Goal: Task Accomplishment & Management: Use online tool/utility

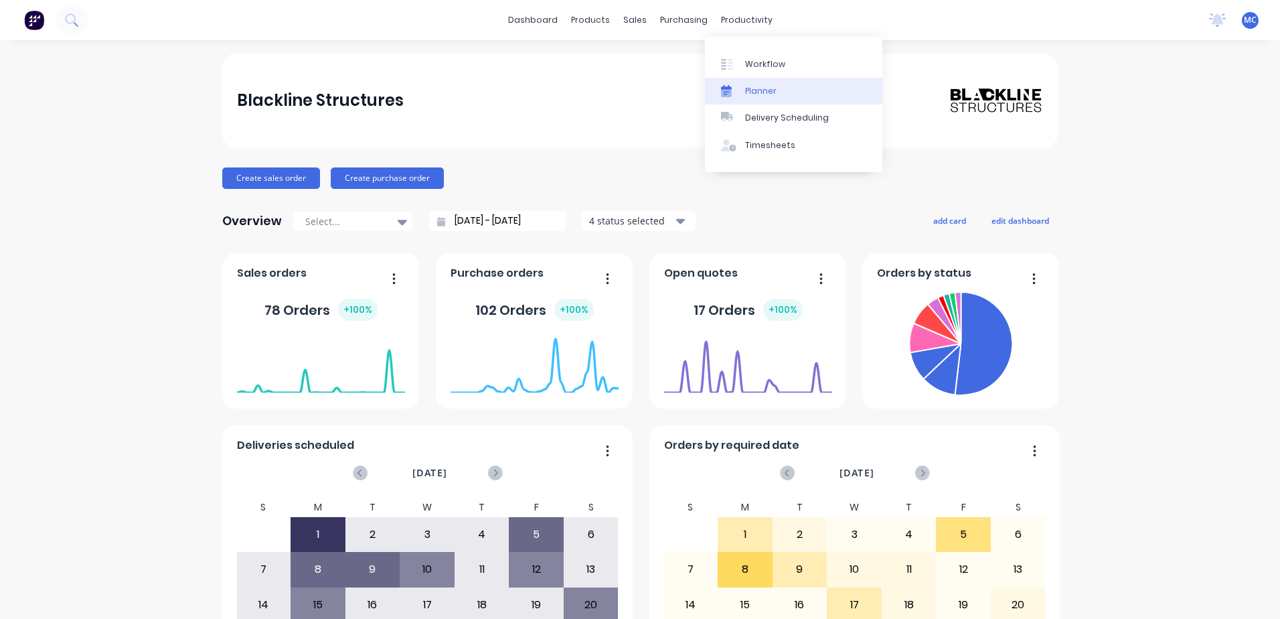
click at [767, 79] on link "Planner" at bounding box center [793, 91] width 177 height 27
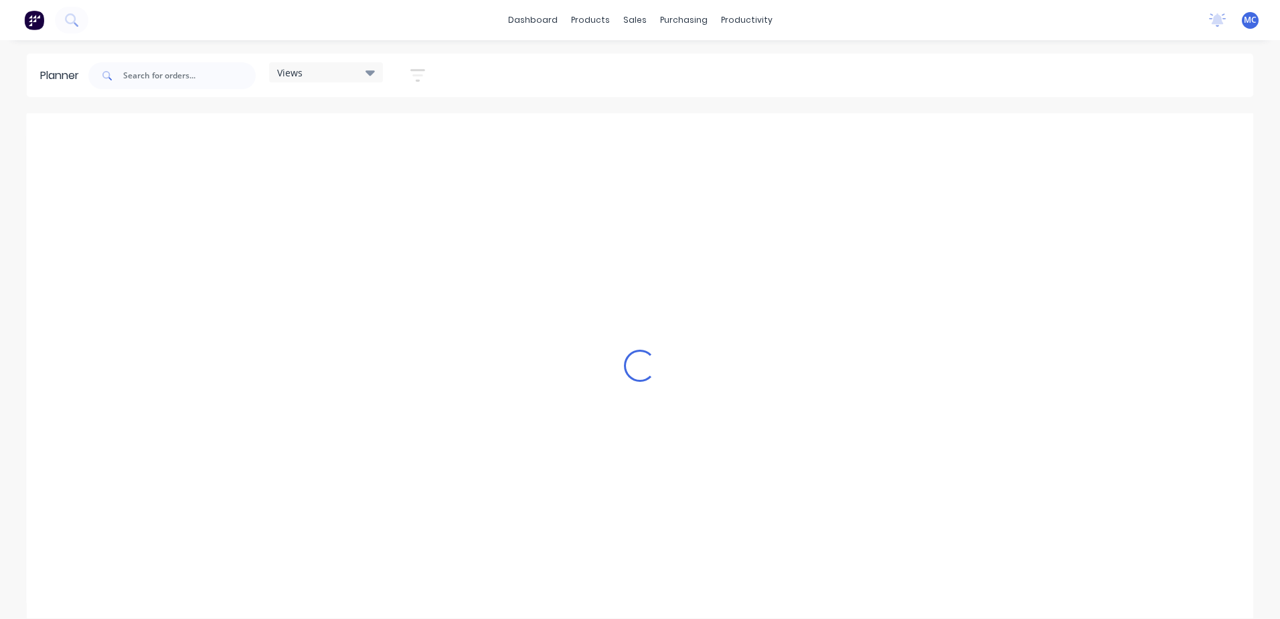
scroll to position [0, 945]
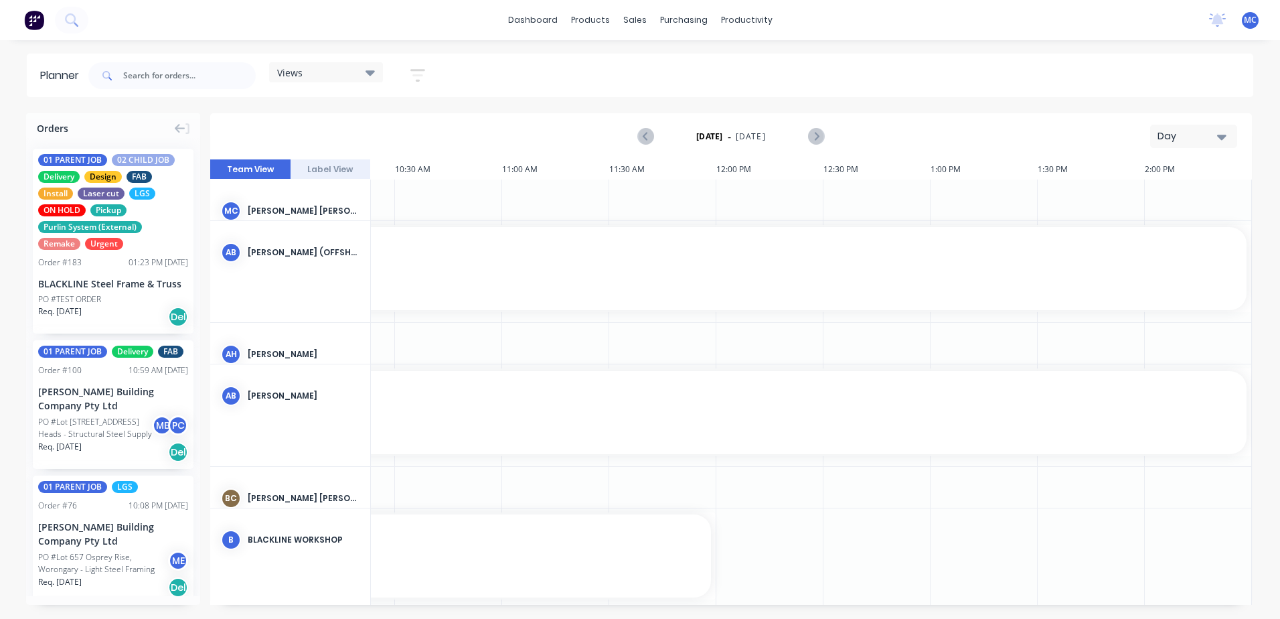
click at [1208, 139] on div "Day" at bounding box center [1189, 136] width 62 height 14
click at [1160, 191] on div "Week" at bounding box center [1169, 198] width 133 height 27
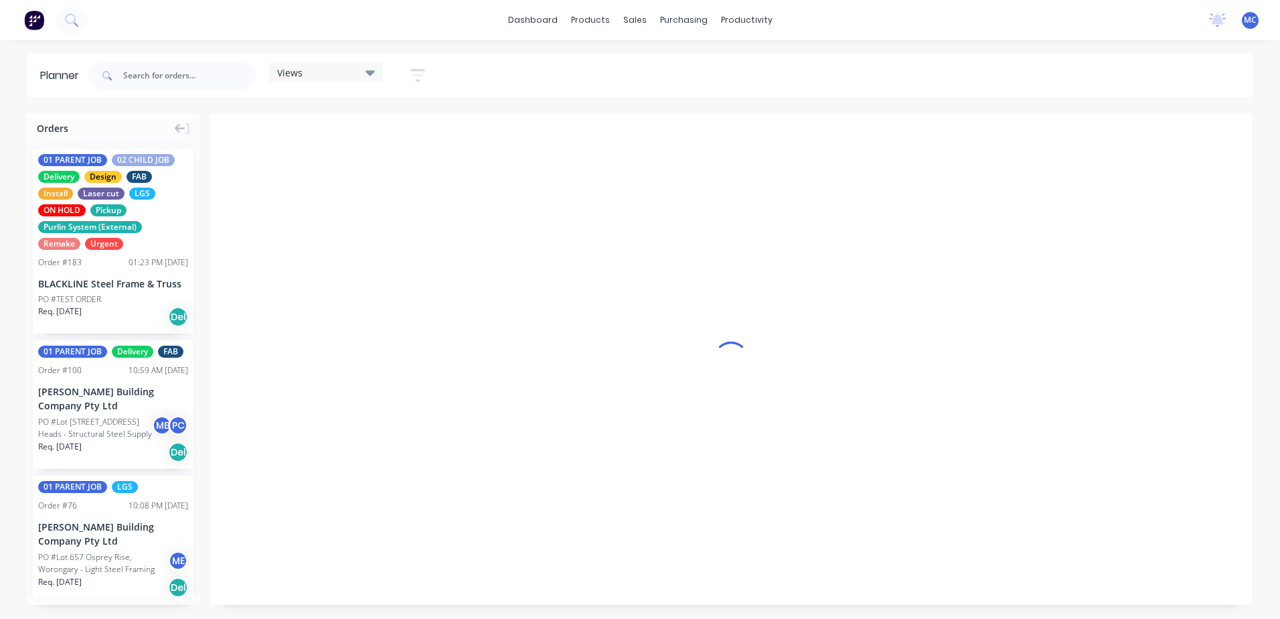
scroll to position [0, 1]
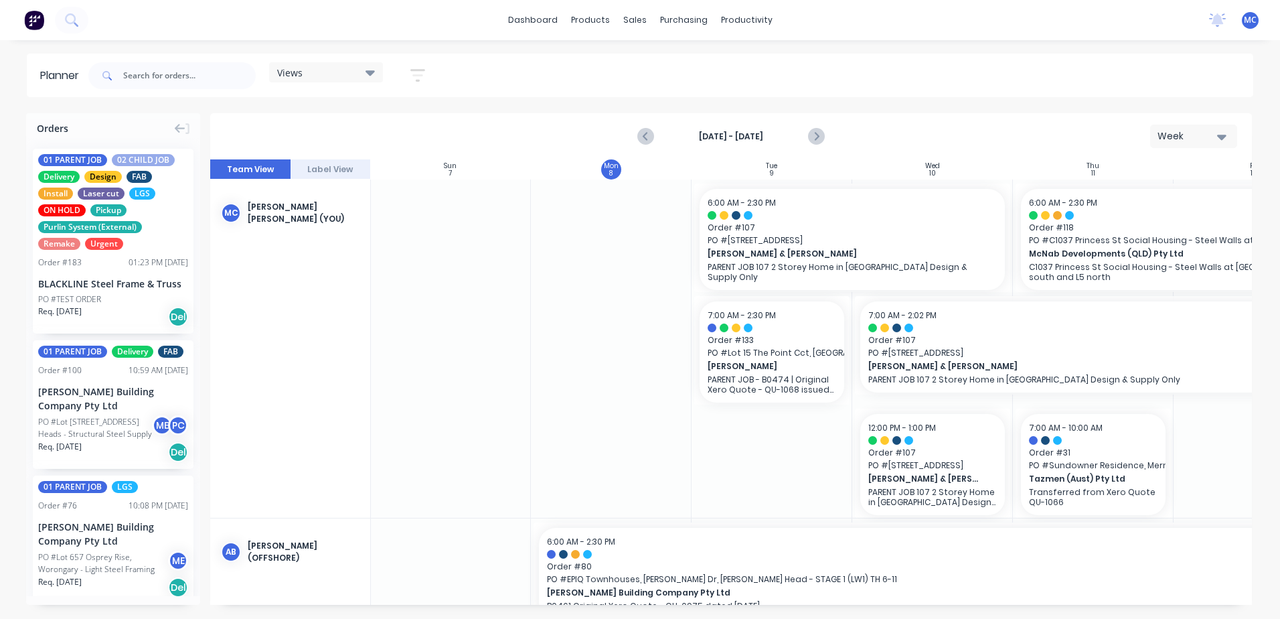
click at [339, 62] on div "Views" at bounding box center [326, 72] width 114 height 20
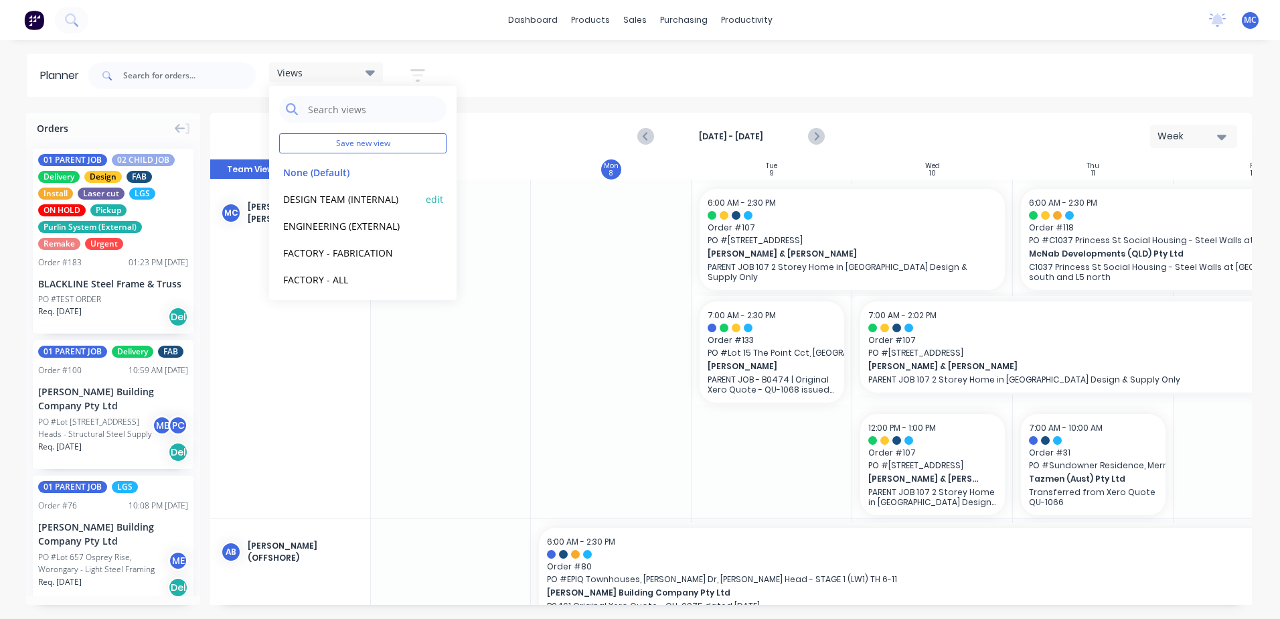
click at [358, 190] on div "DESIGN TEAM (INTERNAL) edit" at bounding box center [362, 198] width 167 height 27
click at [364, 200] on button "DESIGN TEAM (INTERNAL)" at bounding box center [350, 198] width 143 height 15
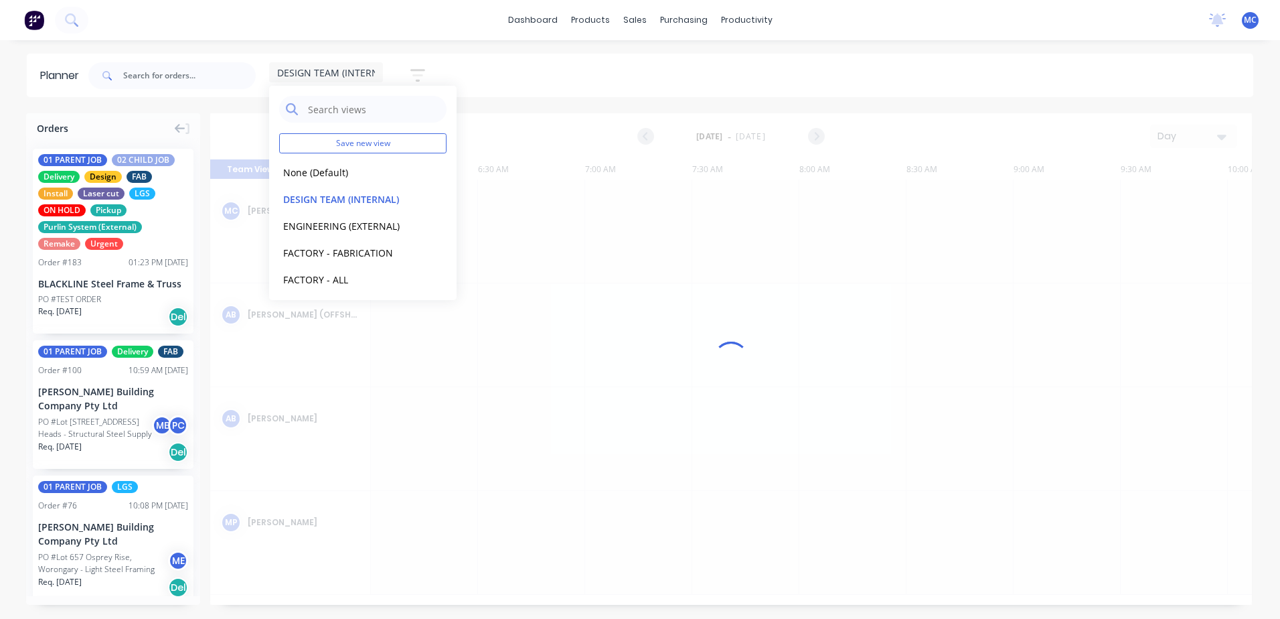
scroll to position [0, 940]
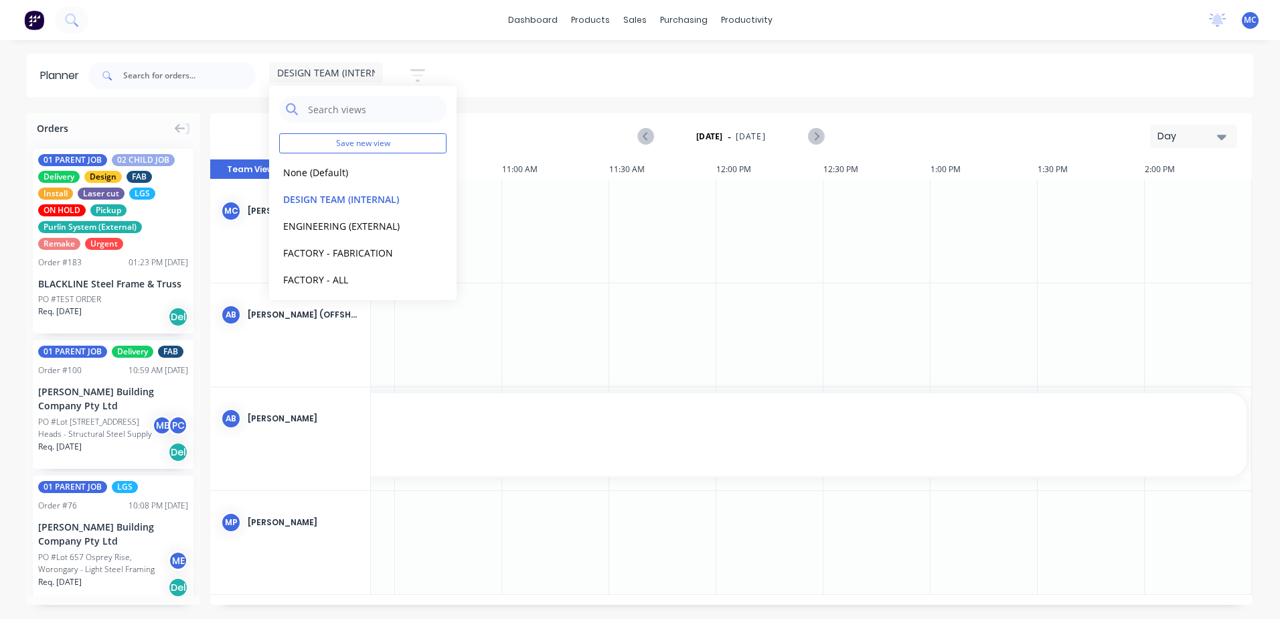
click at [1221, 132] on button "Day" at bounding box center [1193, 136] width 87 height 23
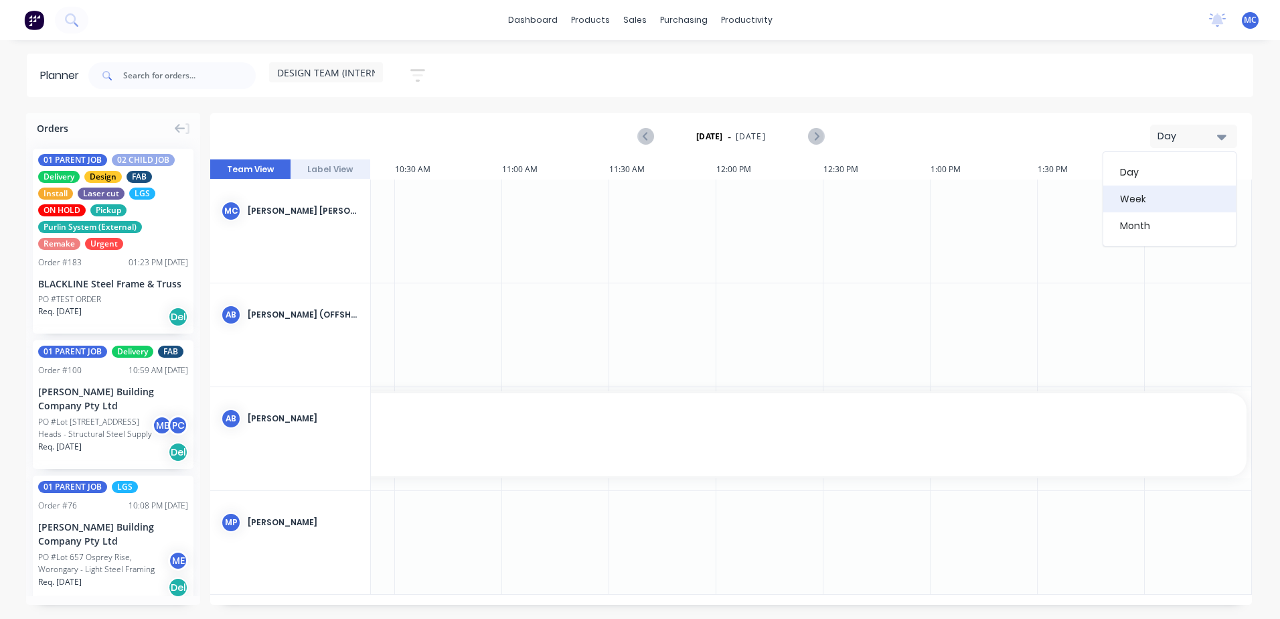
click at [1121, 198] on div "Week" at bounding box center [1169, 198] width 133 height 27
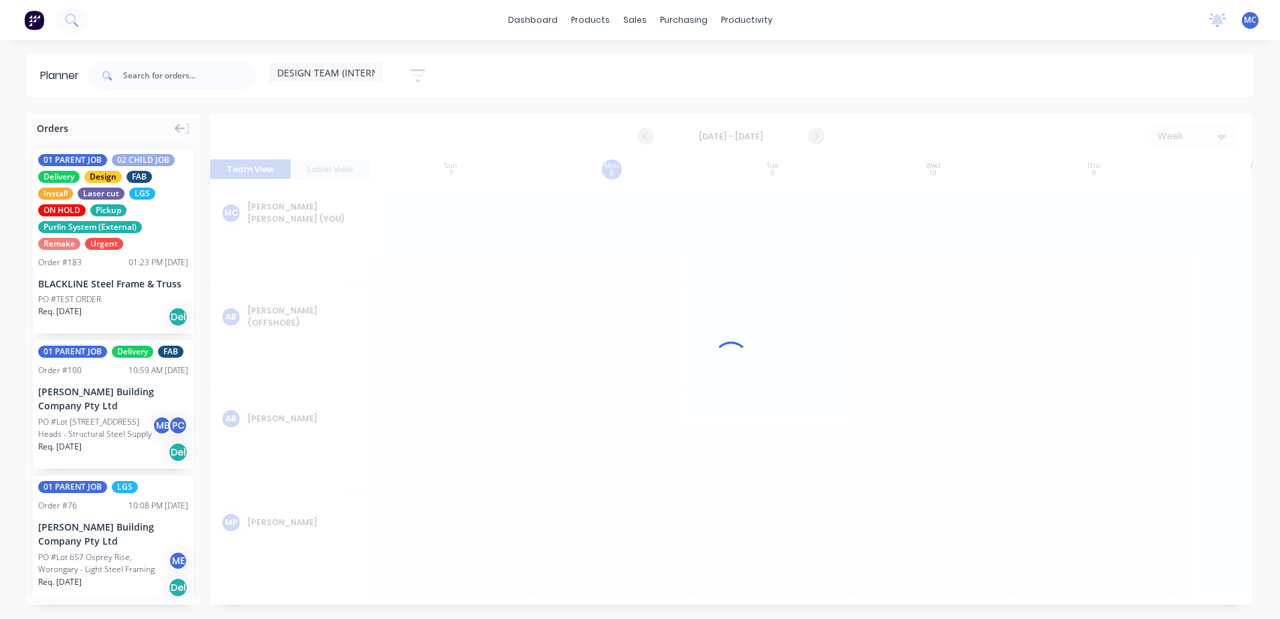
scroll to position [0, 1]
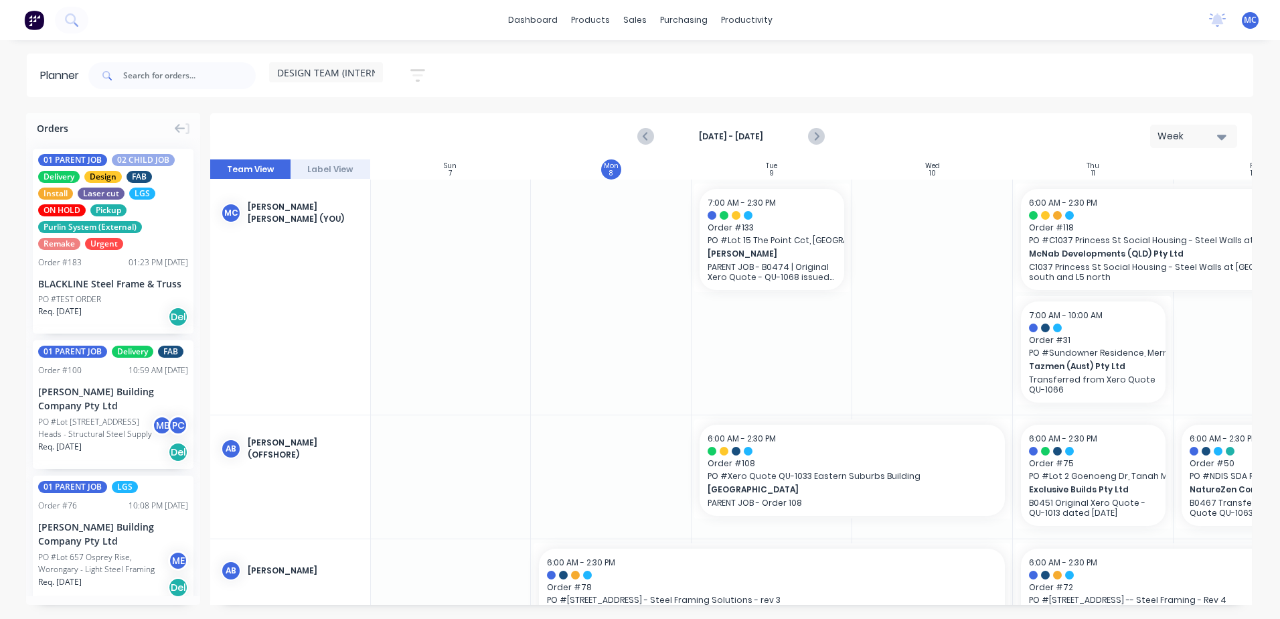
drag, startPoint x: 656, startPoint y: 605, endPoint x: 759, endPoint y: 615, distance: 103.6
click at [759, 615] on div "Orders 01 PARENT JOB 02 CHILD JOB Delivery Design FAB Install Laser cut LGS ON …" at bounding box center [640, 365] width 1280 height 505
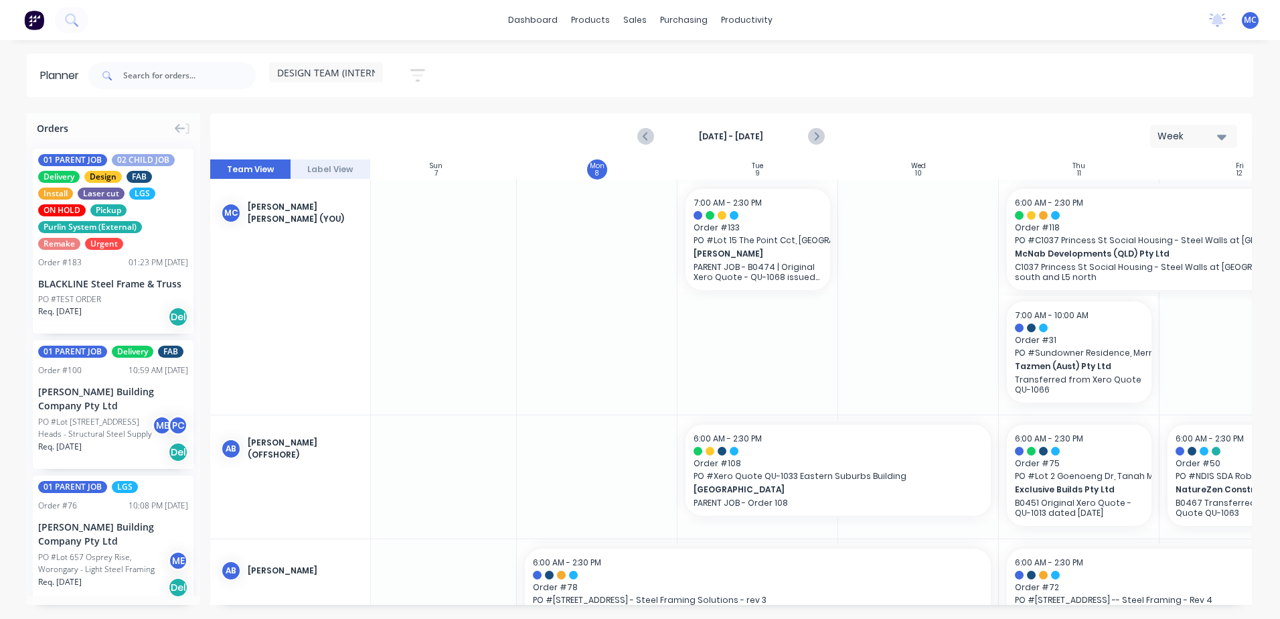
scroll to position [0, 0]
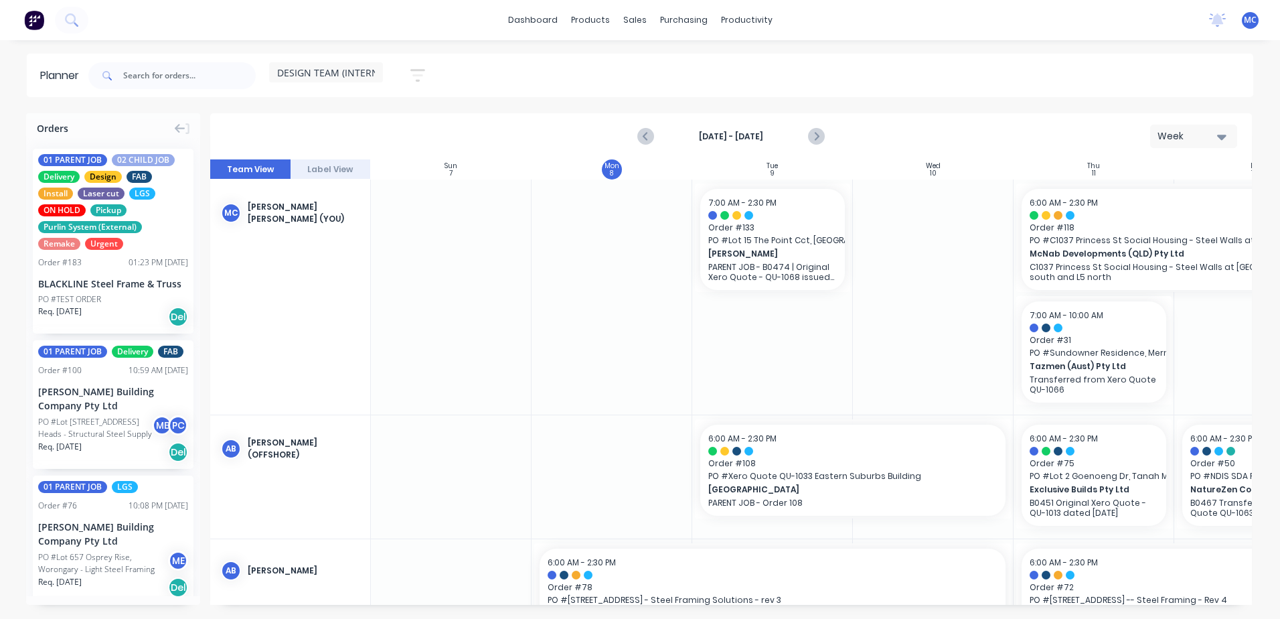
drag, startPoint x: 624, startPoint y: 610, endPoint x: 720, endPoint y: 626, distance: 97.7
click at [720, 618] on html "dashboard products sales purchasing productivity dashboard products Product Cat…" at bounding box center [640, 309] width 1280 height 619
click at [118, 75] on span at bounding box center [105, 75] width 35 height 27
click at [133, 75] on input "text" at bounding box center [189, 75] width 133 height 27
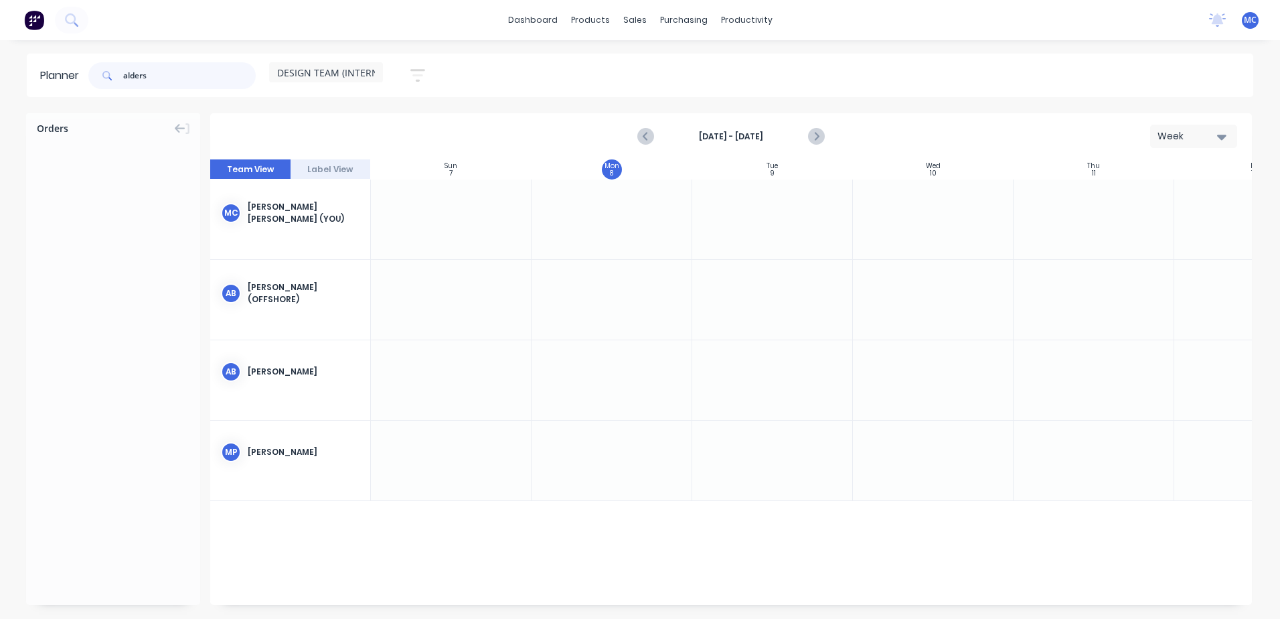
type input "alders"
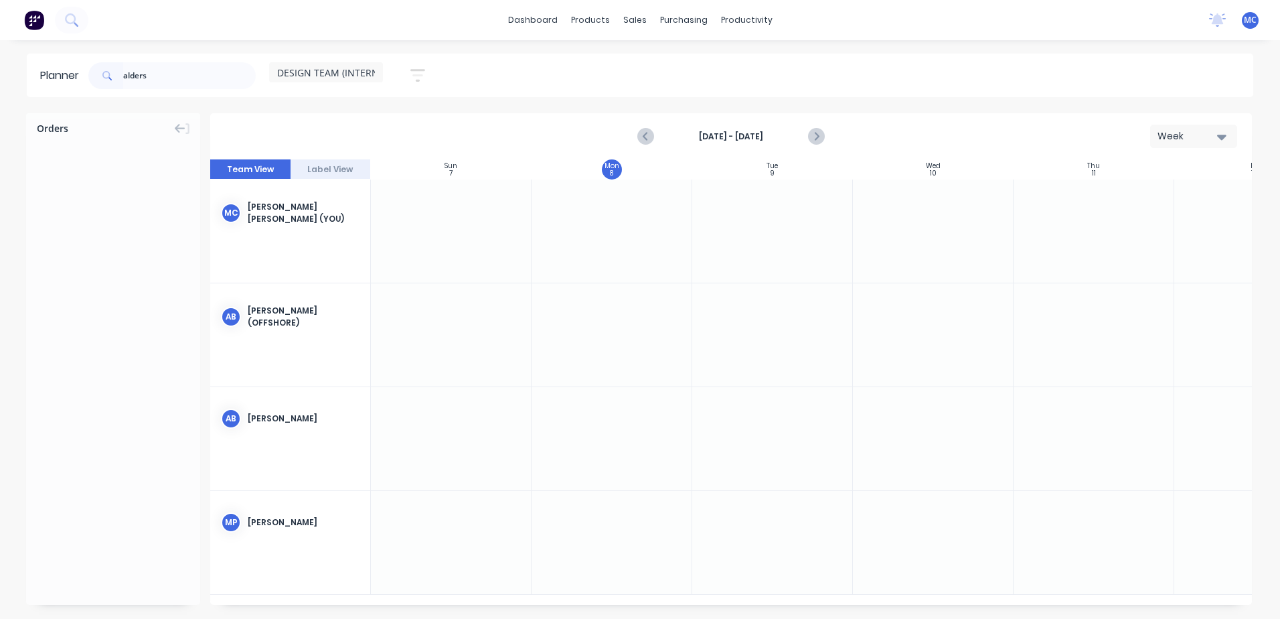
click at [1163, 140] on div "Week" at bounding box center [1189, 136] width 62 height 14
click at [1183, 202] on div "Week" at bounding box center [1169, 198] width 133 height 27
click at [182, 66] on input "alders" at bounding box center [189, 75] width 133 height 27
drag, startPoint x: 189, startPoint y: 73, endPoint x: -29, endPoint y: 65, distance: 218.4
click at [0, 65] on html "dashboard products sales purchasing productivity dashboard products Product Cat…" at bounding box center [640, 309] width 1280 height 619
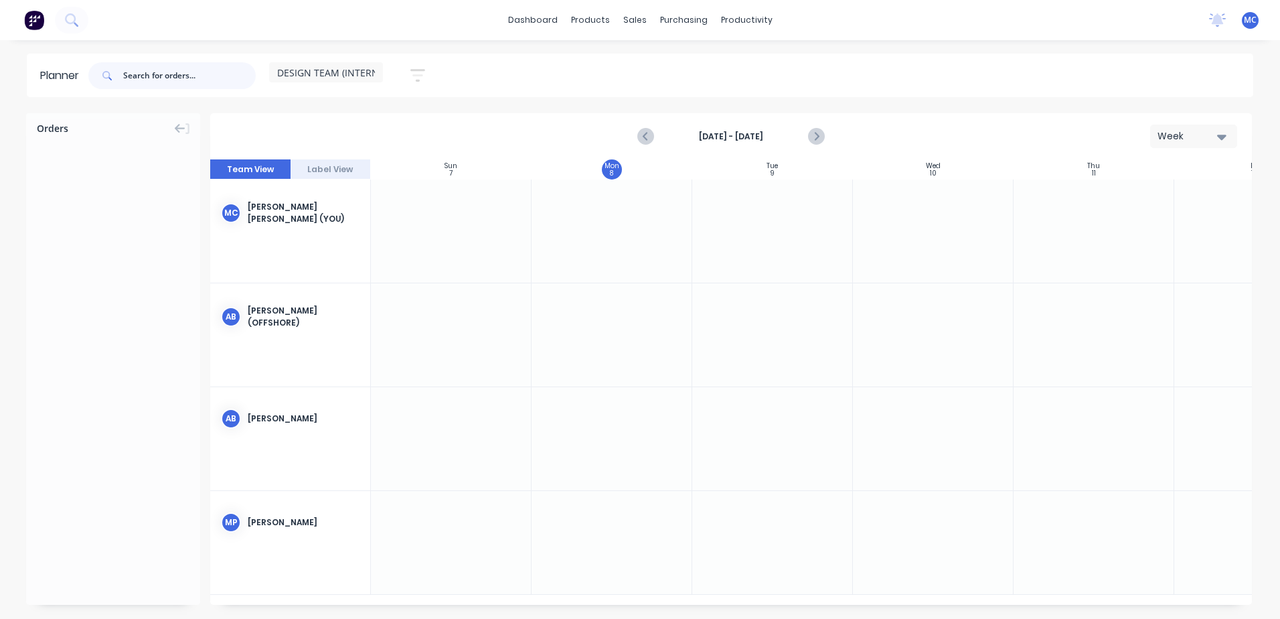
type input "B"
click at [371, 69] on span "DESIGN TEAM (INTERNAL)" at bounding box center [334, 73] width 115 height 14
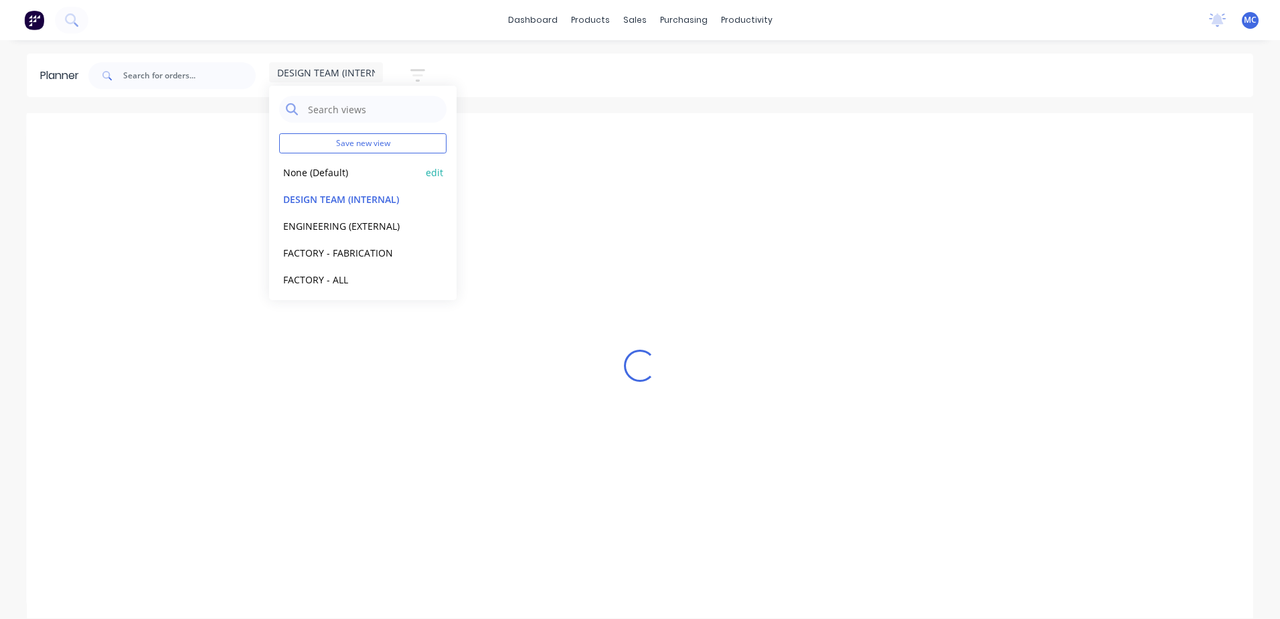
click at [366, 167] on button "None (Default)" at bounding box center [350, 171] width 143 height 15
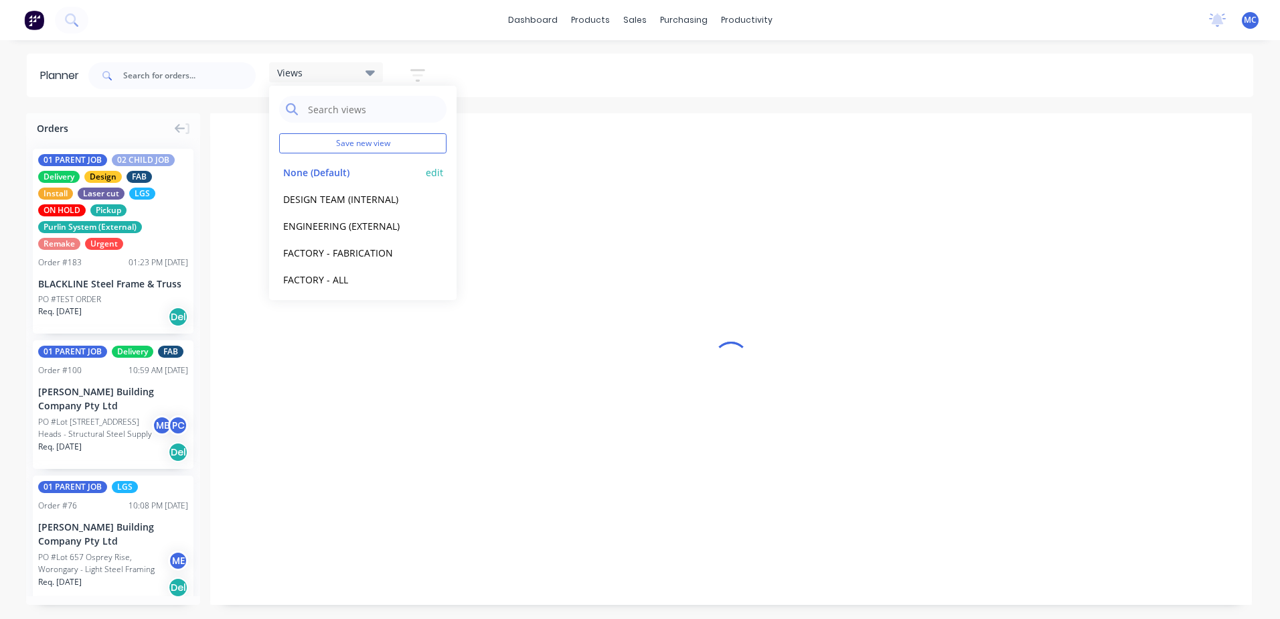
scroll to position [0, 945]
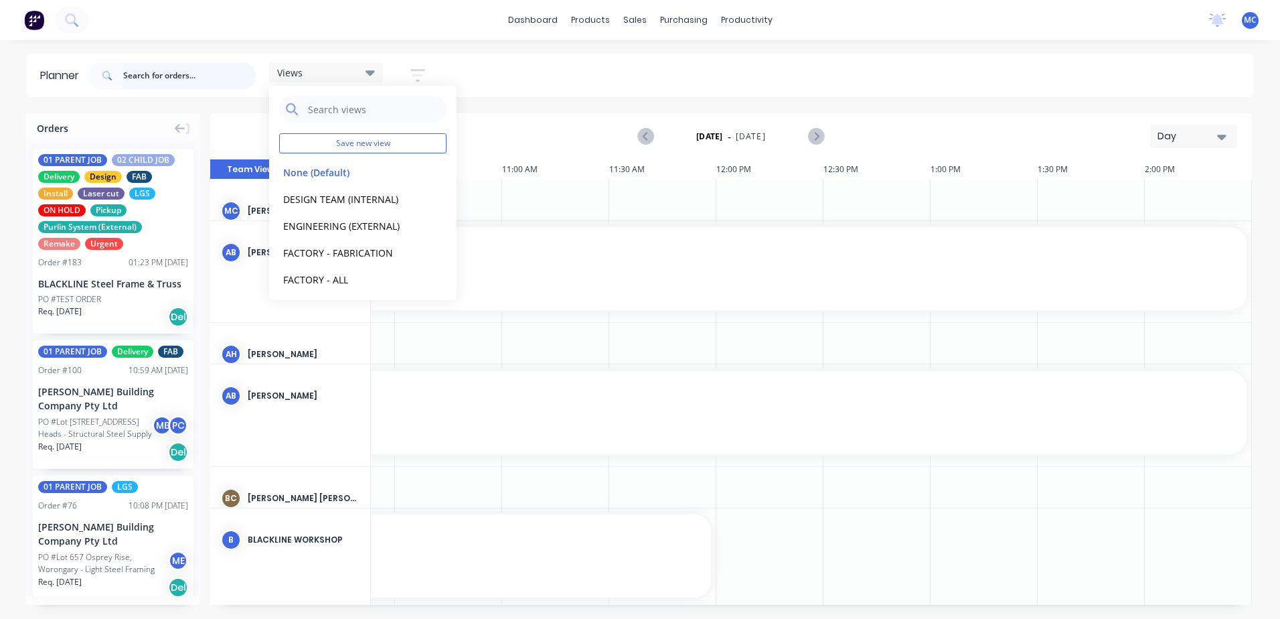
click at [189, 75] on input "text" at bounding box center [189, 75] width 133 height 27
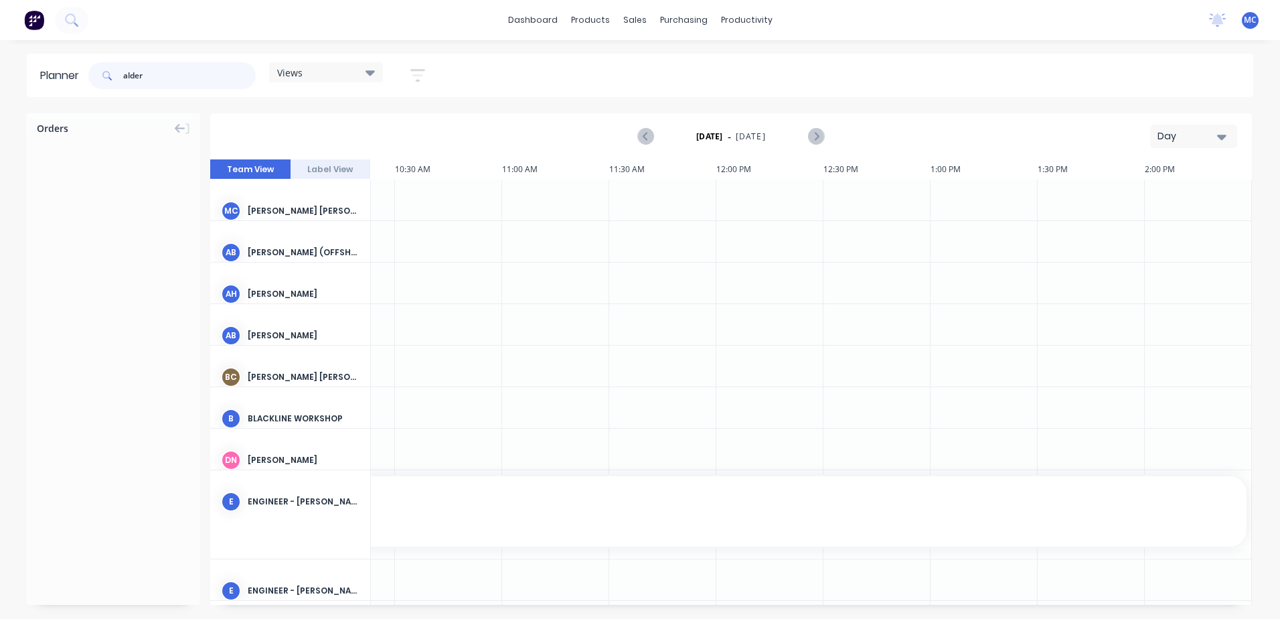
drag, startPoint x: 185, startPoint y: 74, endPoint x: -287, endPoint y: 73, distance: 472.7
click at [0, 73] on html "dashboard products sales purchasing productivity dashboard products Product Cat…" at bounding box center [640, 309] width 1280 height 619
type input "B0334"
drag, startPoint x: 95, startPoint y: 72, endPoint x: 108, endPoint y: 76, distance: 13.6
click at [97, 73] on span at bounding box center [105, 75] width 35 height 27
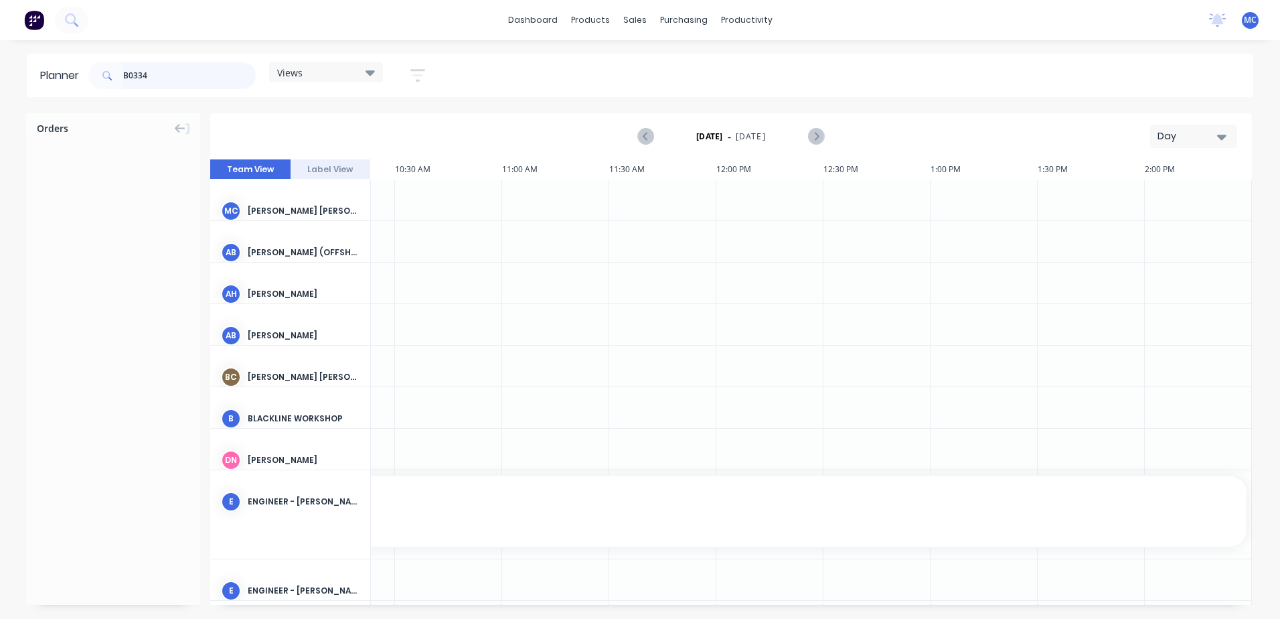
drag, startPoint x: 185, startPoint y: 69, endPoint x: -31, endPoint y: 66, distance: 216.3
click at [0, 66] on html "dashboard products sales purchasing productivity dashboard products Product Cat…" at bounding box center [640, 309] width 1280 height 619
